Goal: Check status

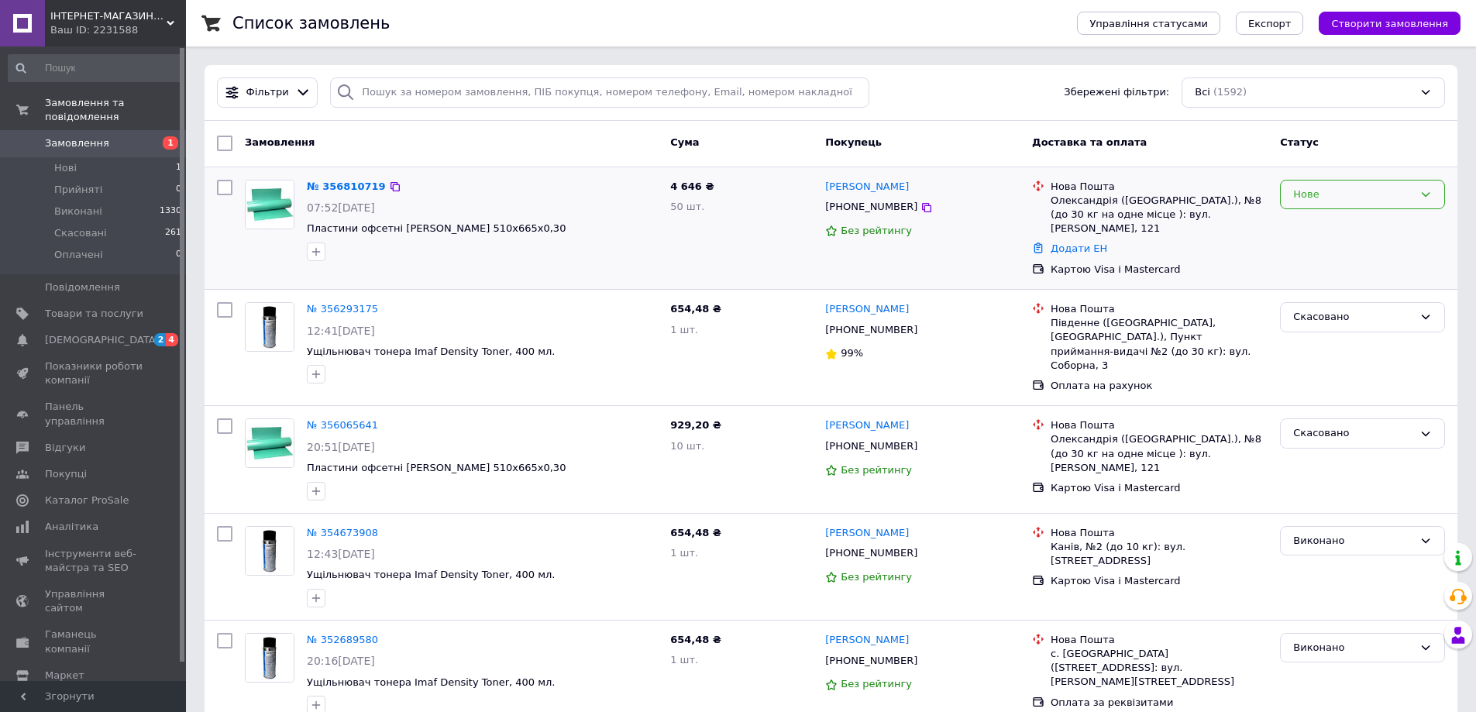
click at [1349, 203] on div "Нове" at bounding box center [1362, 195] width 165 height 30
click at [346, 188] on link "№ 356810719" at bounding box center [346, 187] width 79 height 12
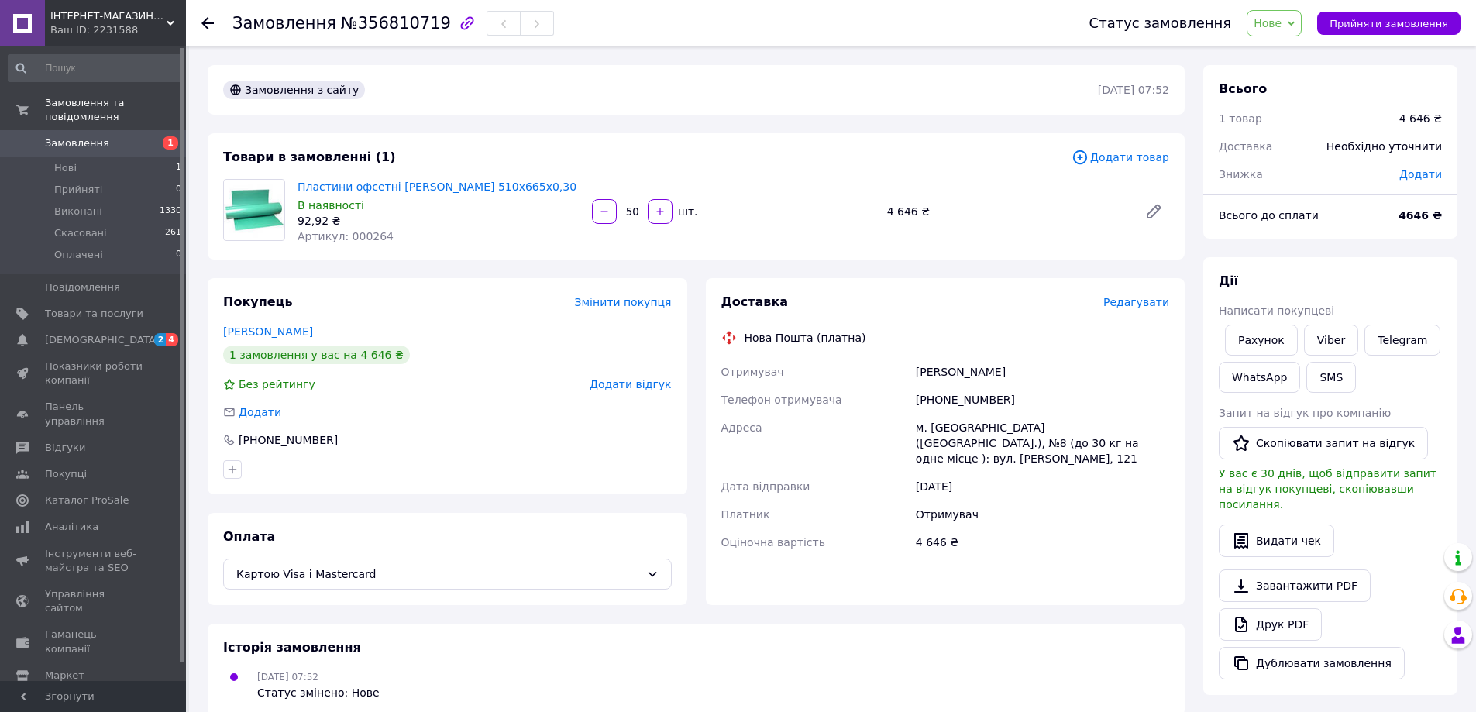
click at [1076, 554] on div "Доставка Редагувати Нова Пошта (платна) Отримувач [PERSON_NAME] Телефон отримув…" at bounding box center [946, 441] width 480 height 327
click at [1302, 28] on span "Нове" at bounding box center [1274, 23] width 55 height 26
click at [1381, 82] on div "Всього" at bounding box center [1330, 90] width 223 height 18
click at [1302, 29] on span "Нове" at bounding box center [1274, 23] width 55 height 26
click at [1276, 53] on li "Прийнято" at bounding box center [1282, 54] width 71 height 23
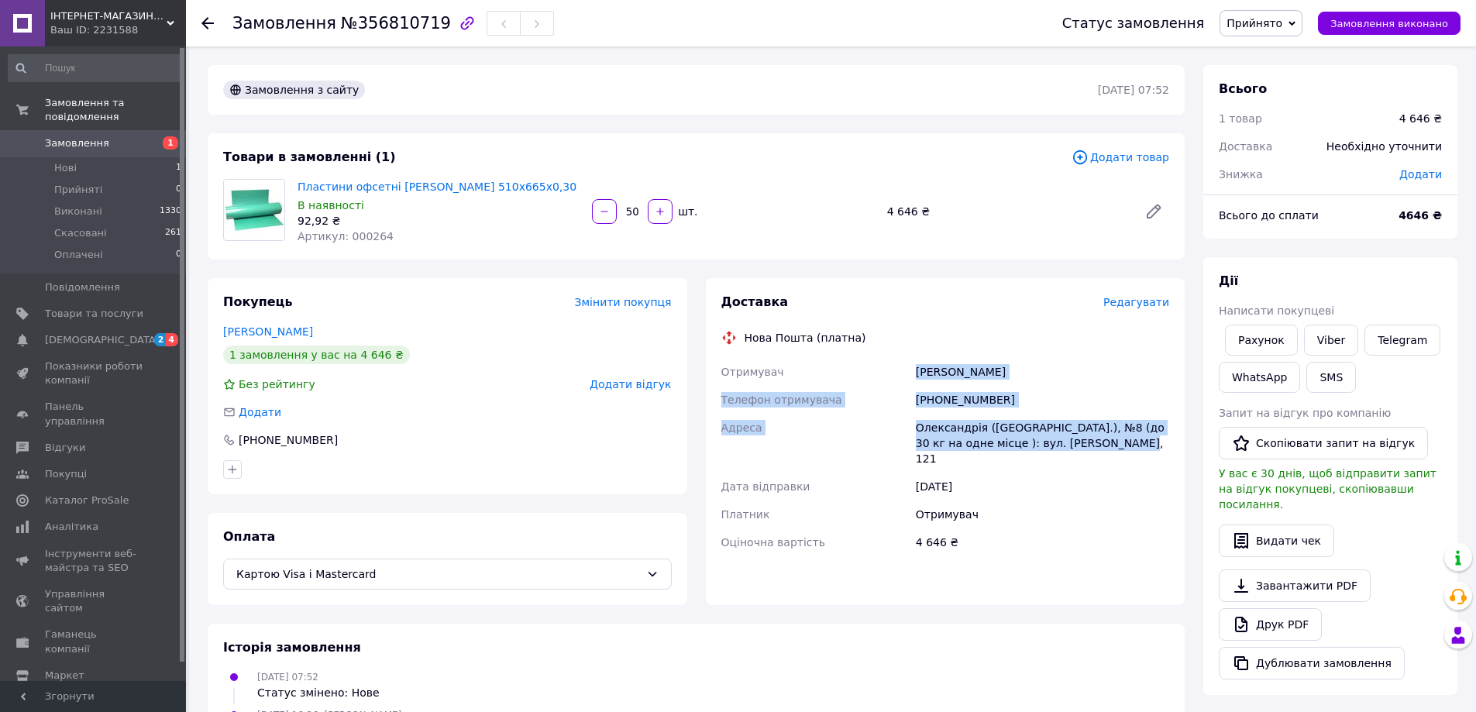
drag, startPoint x: 917, startPoint y: 372, endPoint x: 1115, endPoint y: 439, distance: 209.2
click at [1115, 439] on div "Отримувач [PERSON_NAME] Телефон отримувача [PHONE_NUMBER] [GEOGRAPHIC_DATA] ([G…" at bounding box center [945, 457] width 455 height 198
copy div "[PERSON_NAME] Телефон отримувача [PHONE_NUMBER] [GEOGRAPHIC_DATA] ([GEOGRAPHIC_…"
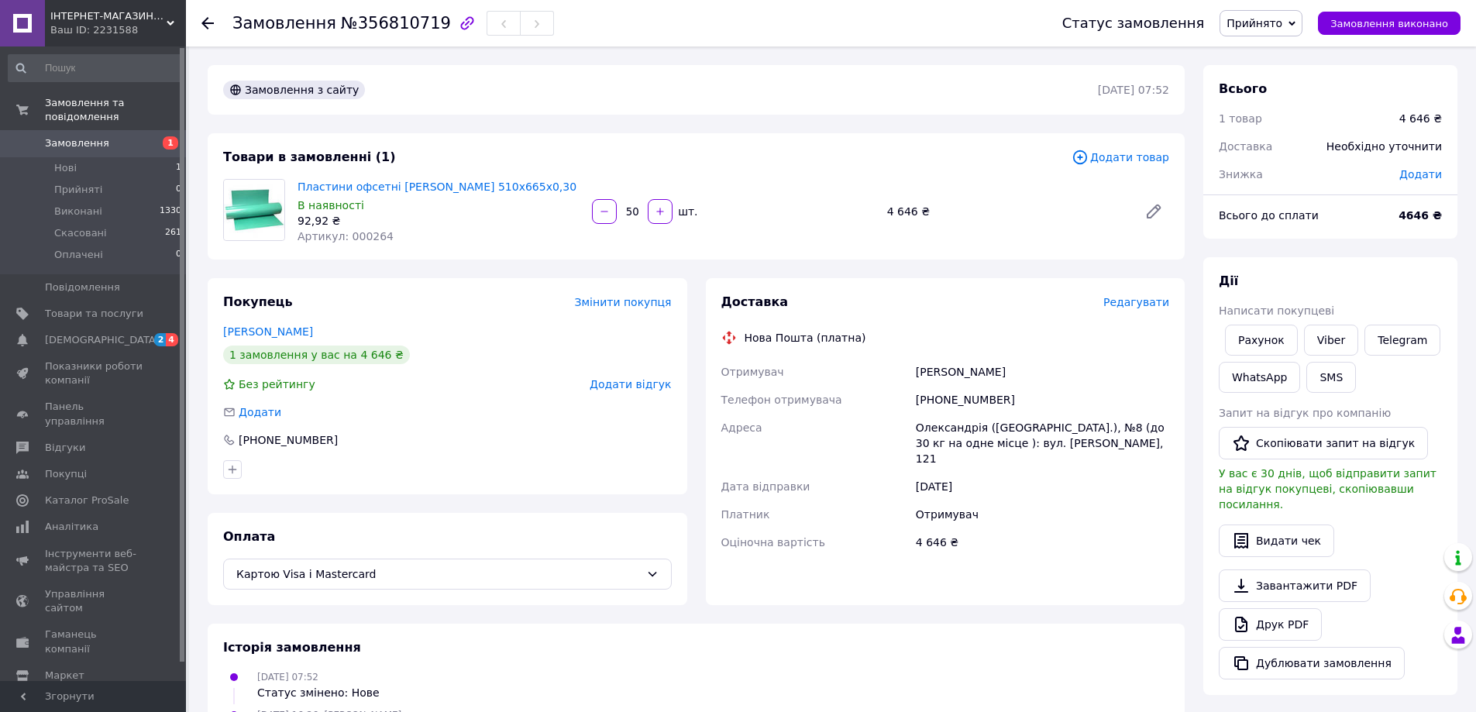
click at [955, 88] on div "Замовлення з сайту" at bounding box center [659, 89] width 878 height 25
